Goal: Ask a question

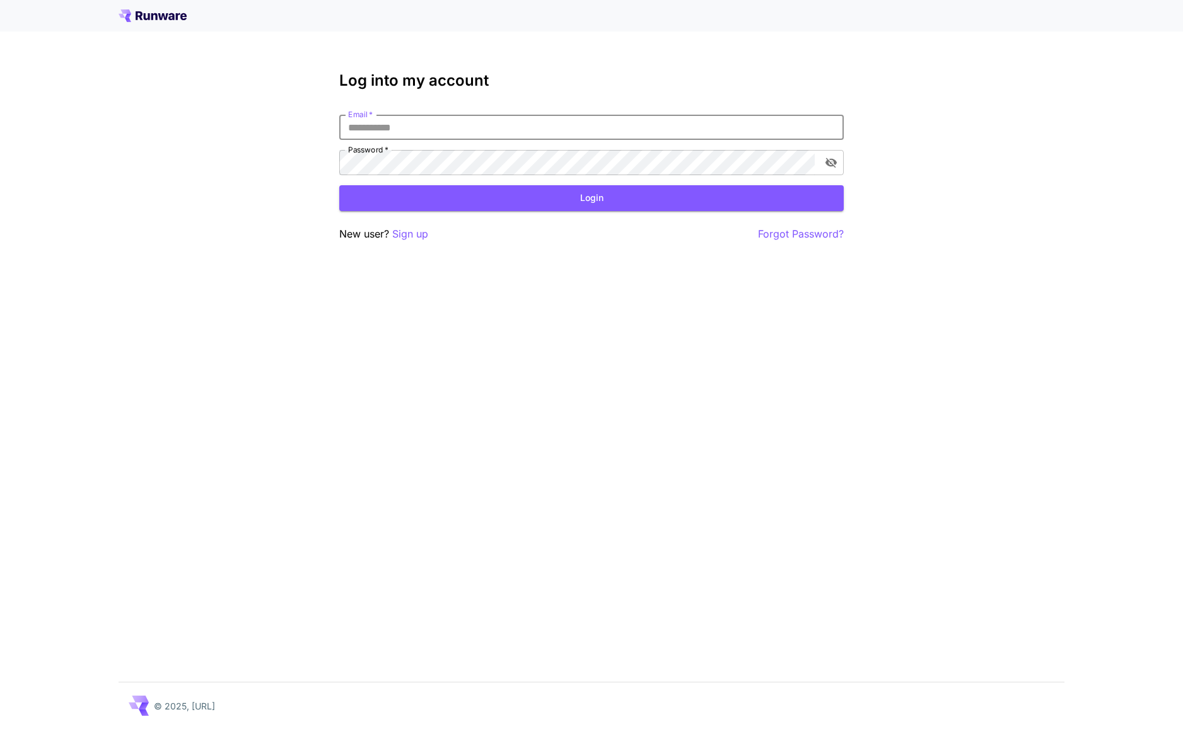
click at [460, 133] on input "Email   *" at bounding box center [591, 127] width 504 height 25
type input "**********"
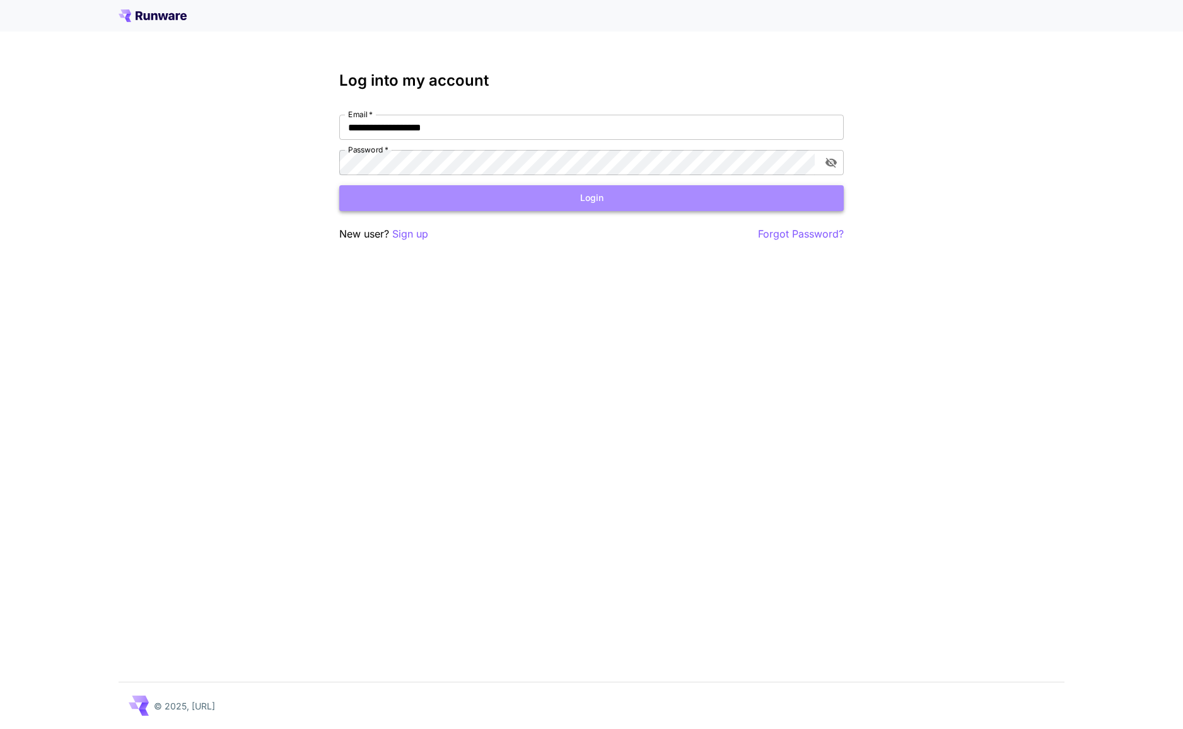
click at [569, 200] on button "Login" at bounding box center [591, 198] width 504 height 26
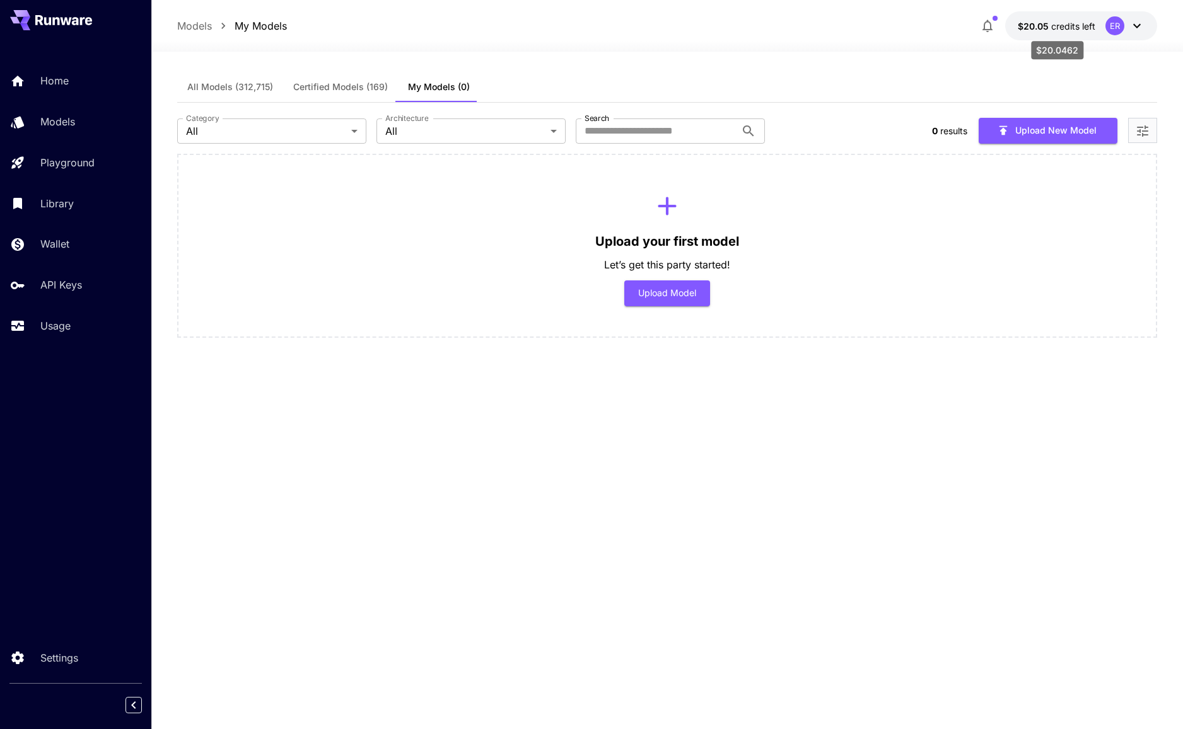
drag, startPoint x: 1042, startPoint y: 26, endPoint x: 940, endPoint y: 33, distance: 101.7
click at [940, 33] on div "Models My Models $20.05 credits left ER" at bounding box center [667, 25] width 980 height 29
click at [992, 28] on icon "button" at bounding box center [987, 25] width 15 height 15
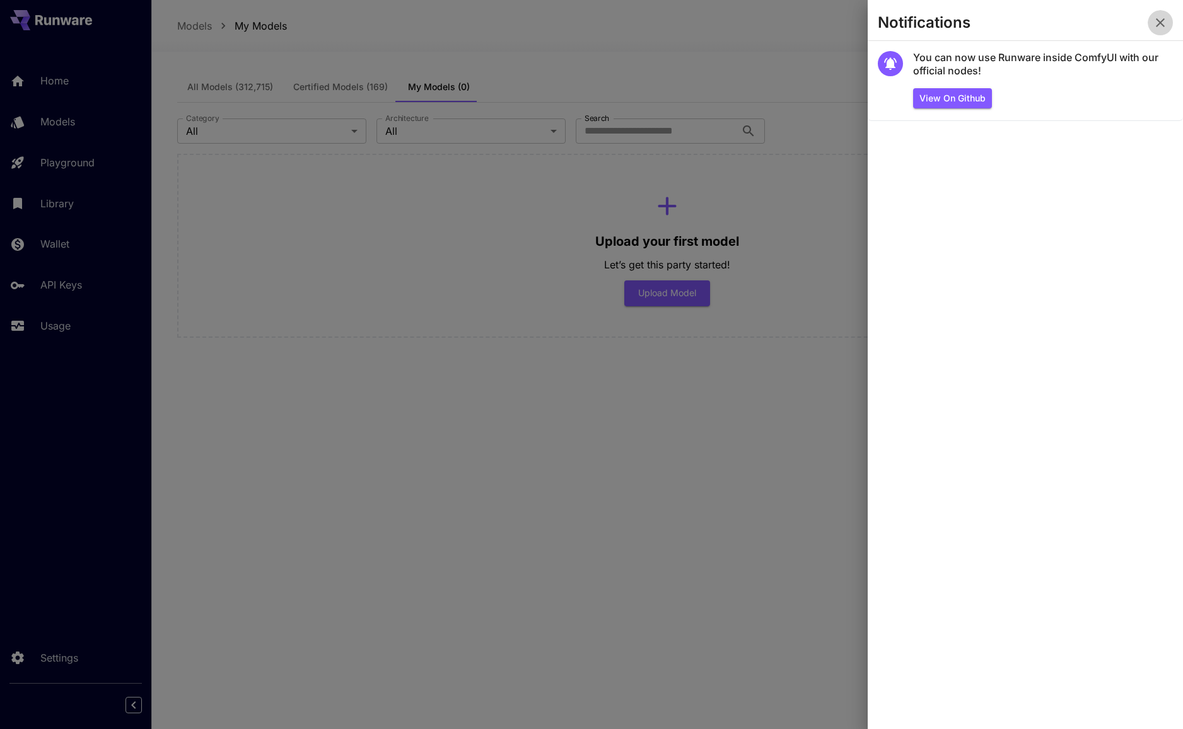
click at [1161, 27] on icon "button" at bounding box center [1160, 22] width 15 height 15
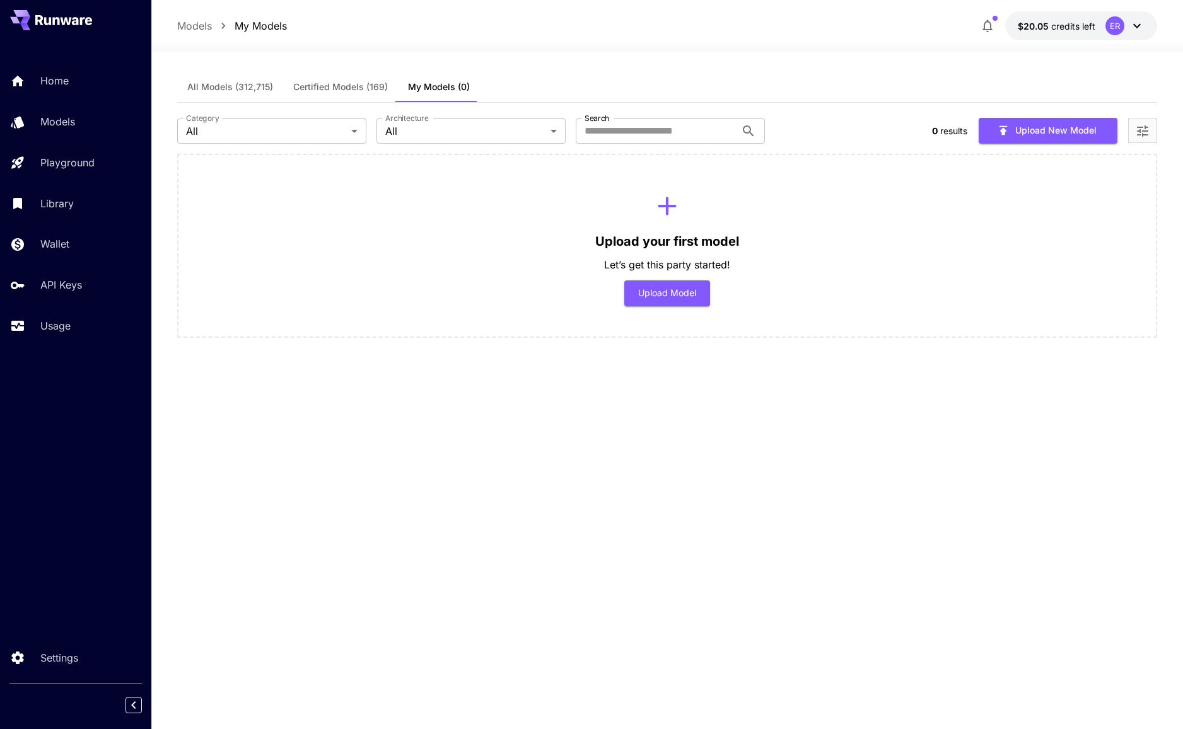
click at [1141, 27] on icon at bounding box center [1136, 25] width 15 height 15
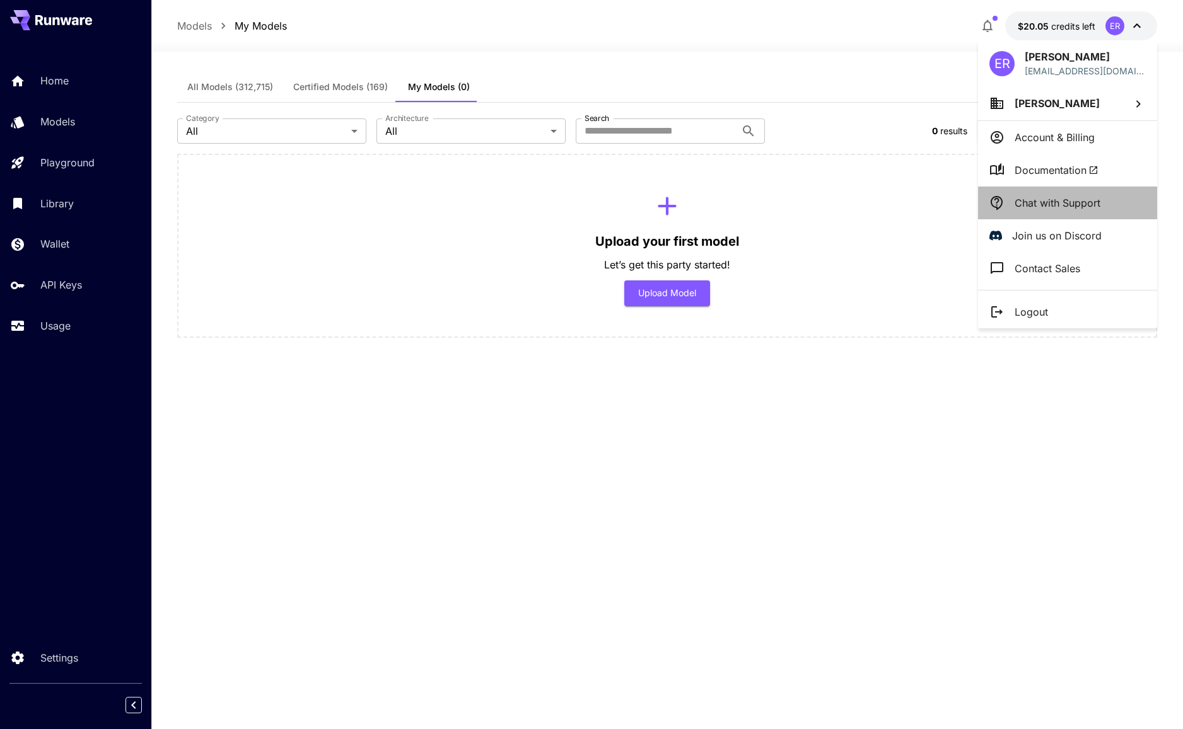
click at [1067, 197] on p "Chat with Support" at bounding box center [1057, 202] width 86 height 15
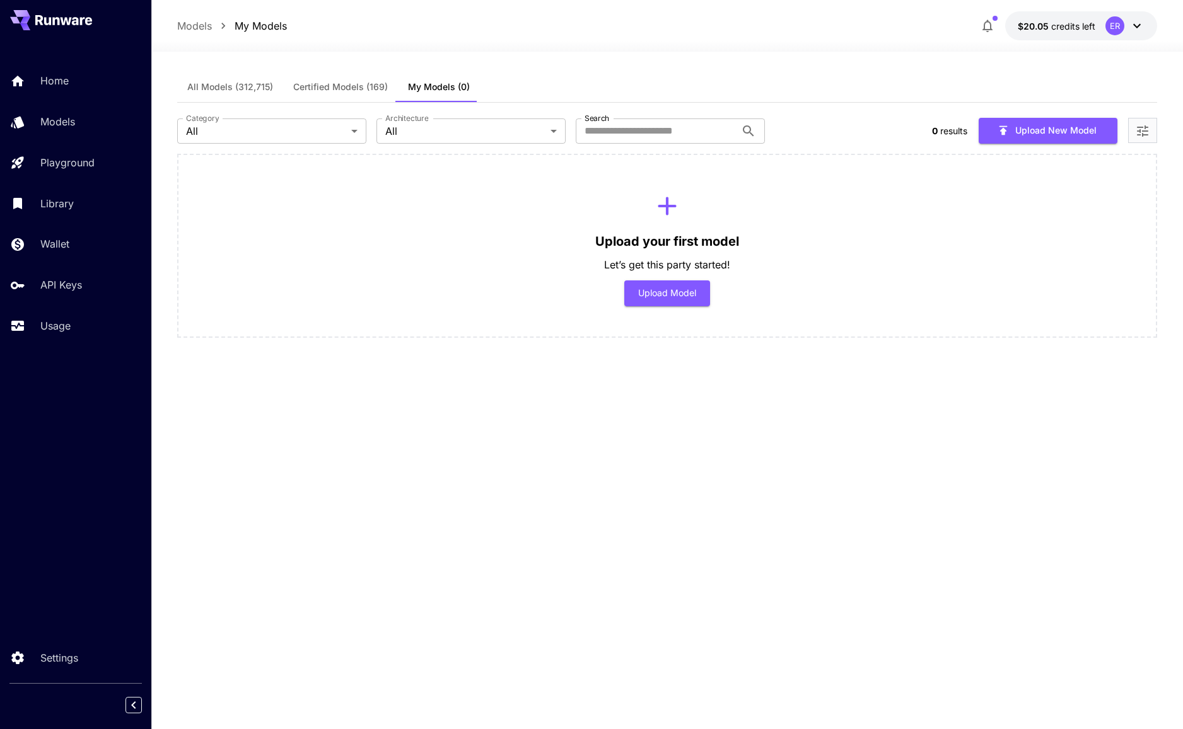
click at [836, 400] on div "All Models (312,715) Certified Models (169) My Models (0) Category All *** Cate…" at bounding box center [667, 382] width 980 height 620
click at [1149, 28] on button "$20.05 credits left ER" at bounding box center [1081, 25] width 152 height 29
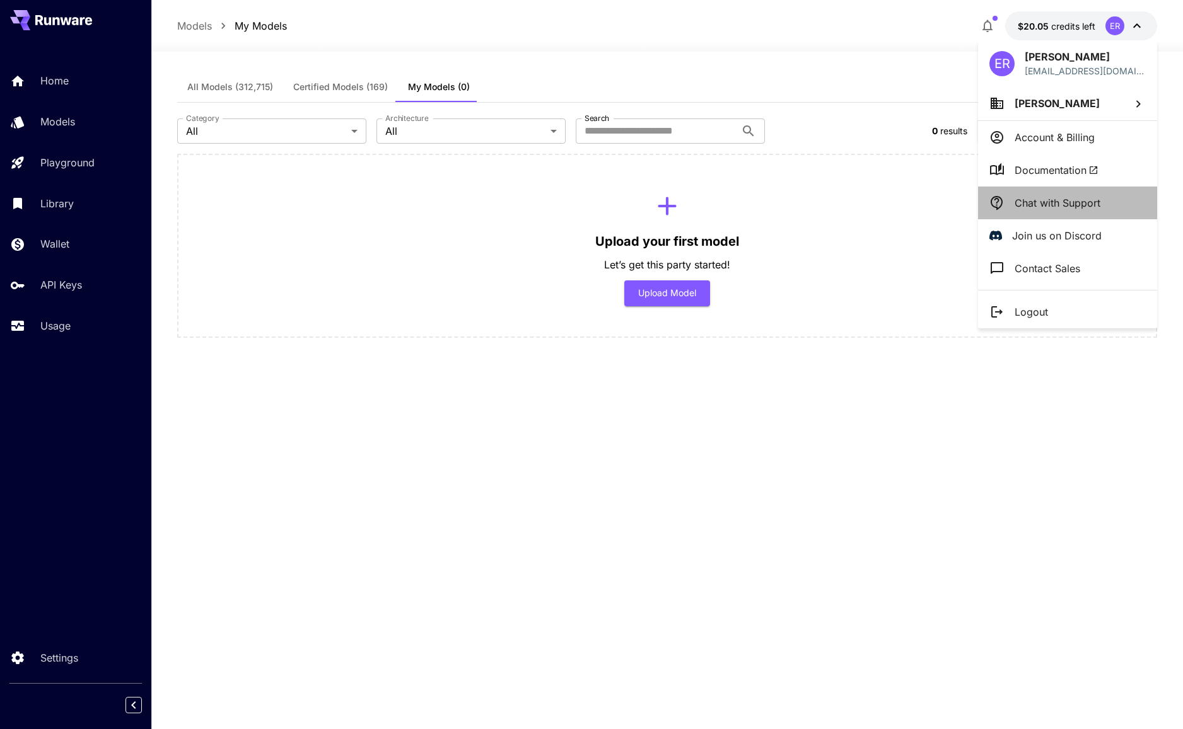
click at [1103, 196] on li "Chat with Support" at bounding box center [1067, 203] width 179 height 33
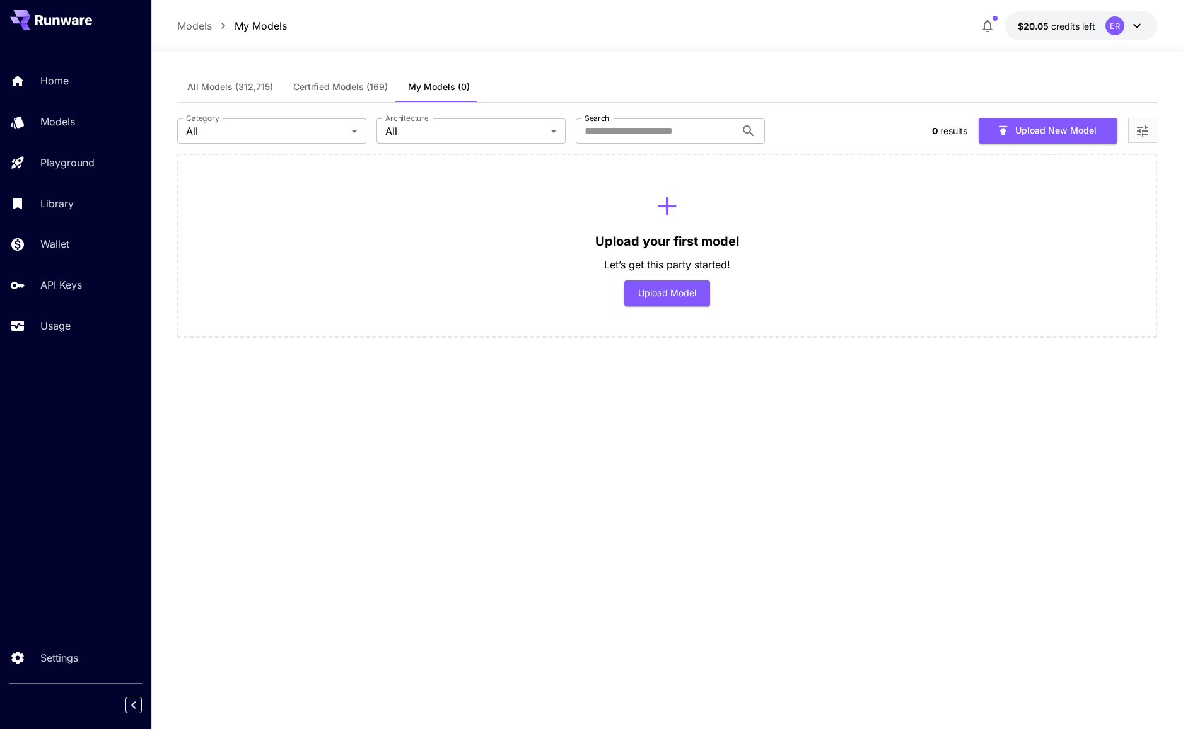
click at [871, 487] on div "All Models (312,715) Certified Models (169) My Models (0) Category All *** Cate…" at bounding box center [667, 382] width 980 height 620
click at [1141, 27] on icon at bounding box center [1136, 25] width 15 height 15
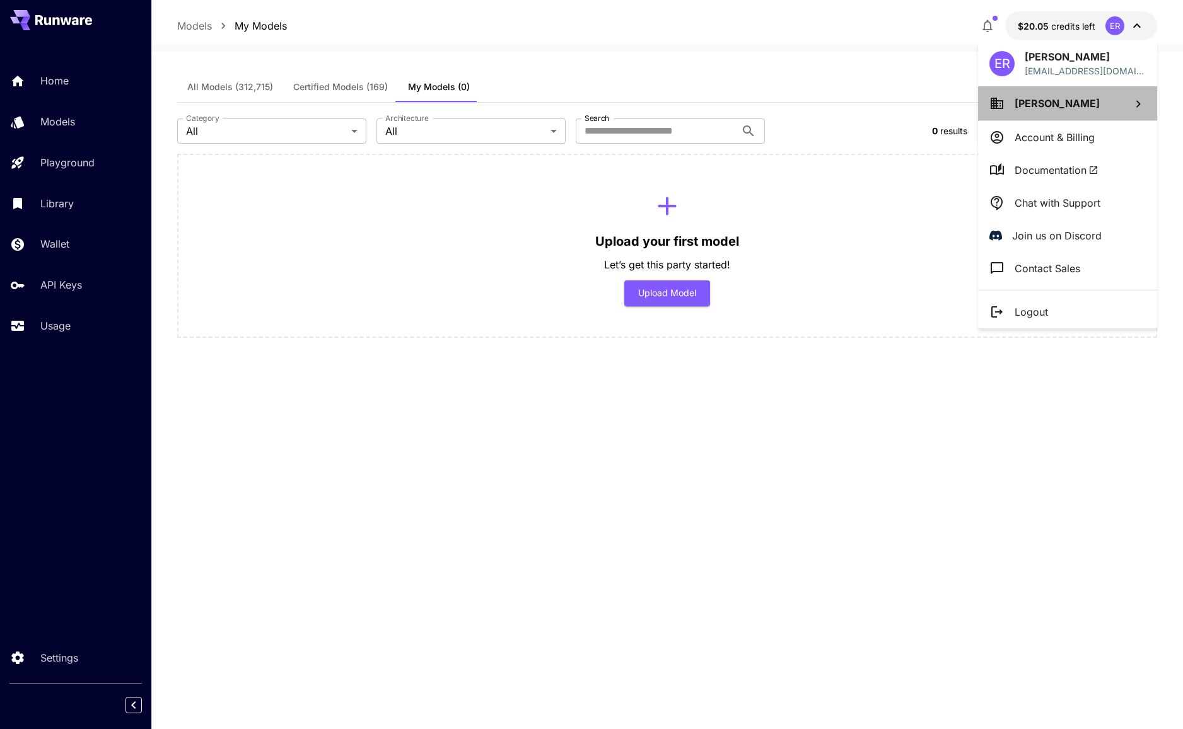
click at [1132, 111] on li "[PERSON_NAME]" at bounding box center [1067, 103] width 179 height 34
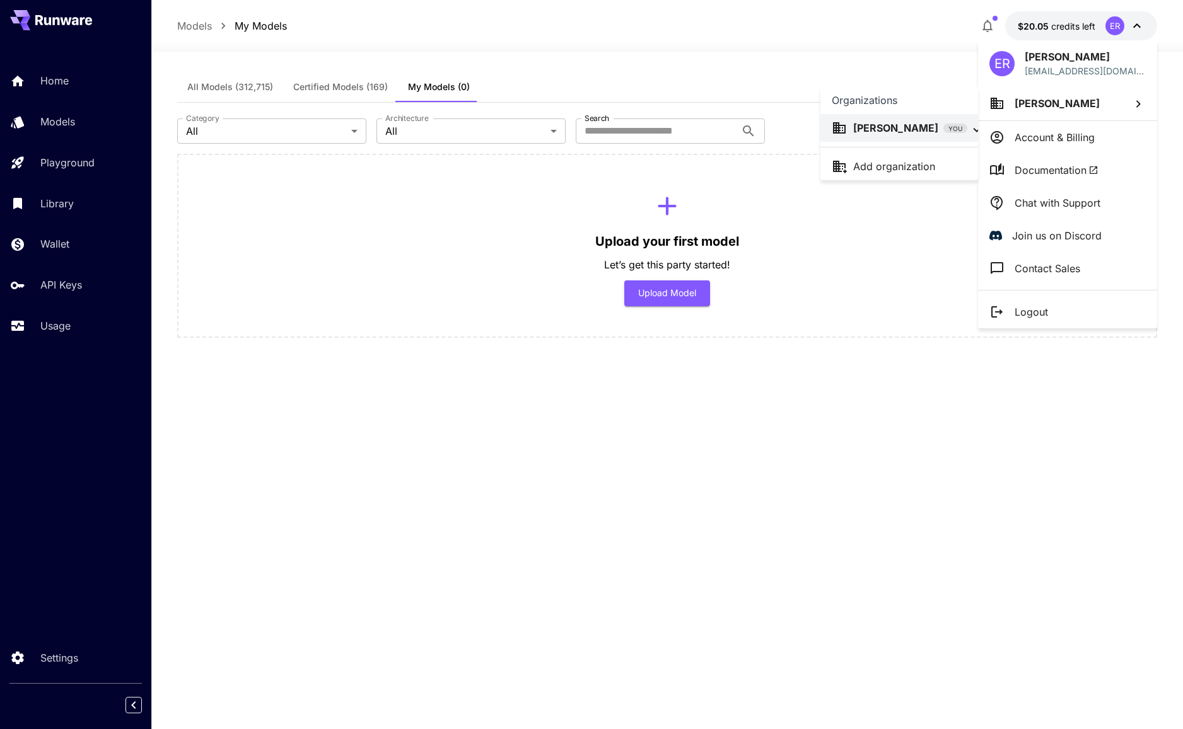
click at [1132, 103] on div at bounding box center [591, 364] width 1183 height 729
click at [843, 489] on div at bounding box center [591, 364] width 1183 height 729
